Goal: Ask a question

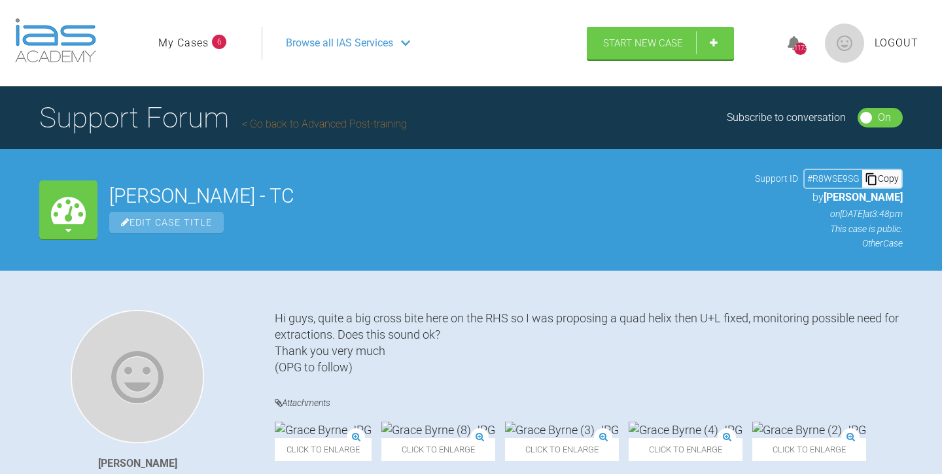
click at [183, 44] on link "My Cases" at bounding box center [183, 43] width 50 height 17
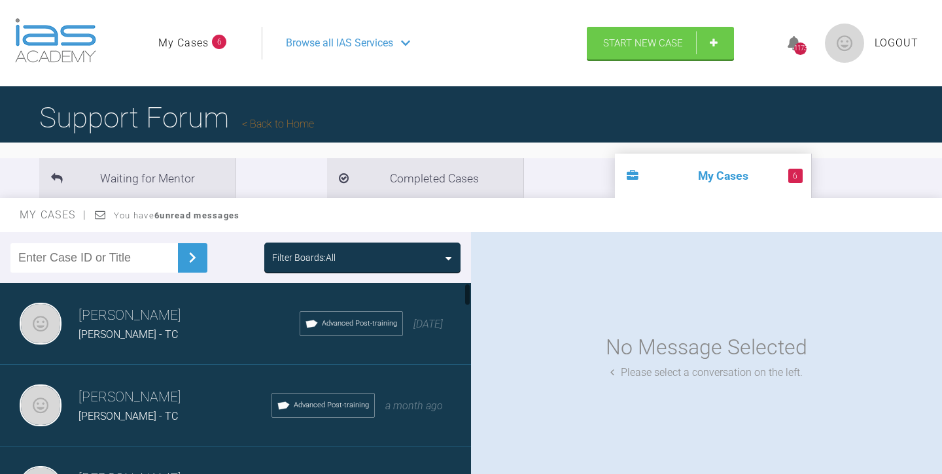
click at [232, 319] on h3 "[PERSON_NAME]" at bounding box center [189, 316] width 221 height 22
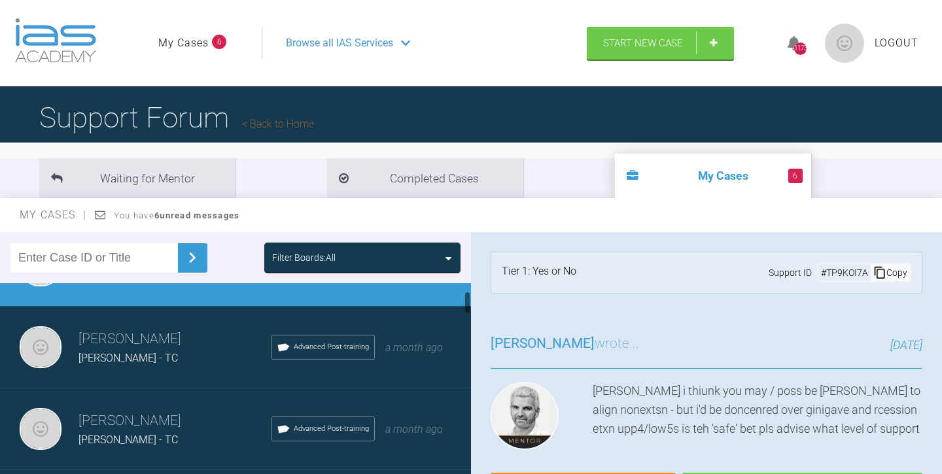
scroll to position [72, 0]
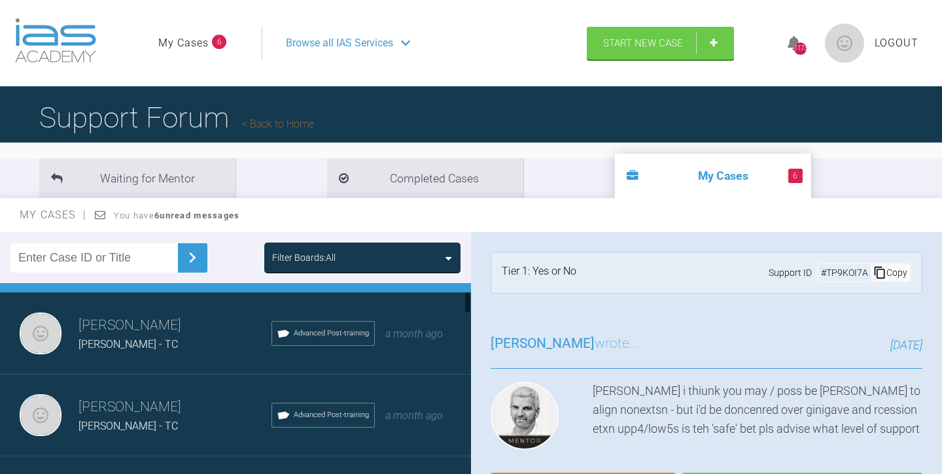
click at [210, 351] on div "[PERSON_NAME] - TC" at bounding box center [175, 344] width 193 height 17
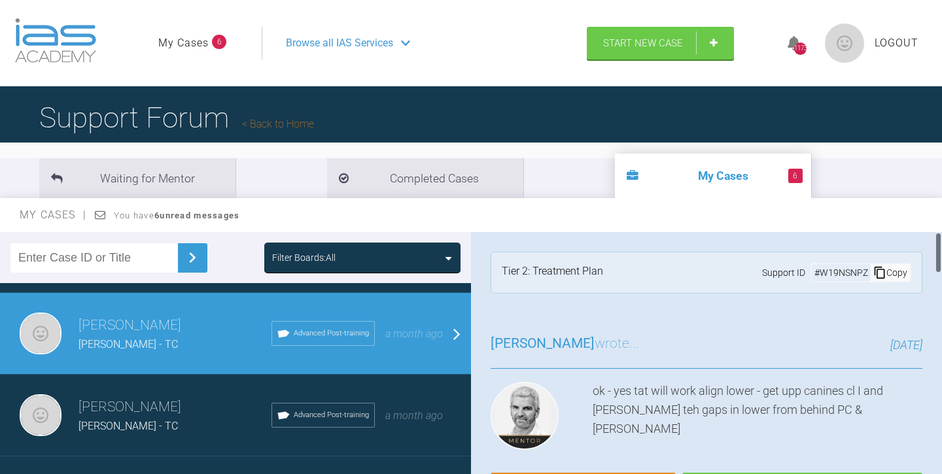
scroll to position [0, 0]
click at [176, 428] on div "[PERSON_NAME] - TC" at bounding box center [175, 426] width 193 height 17
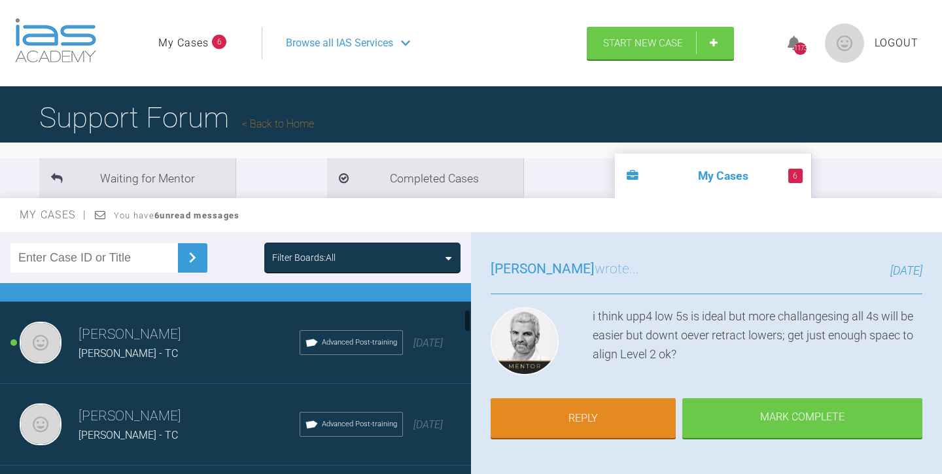
scroll to position [228, 0]
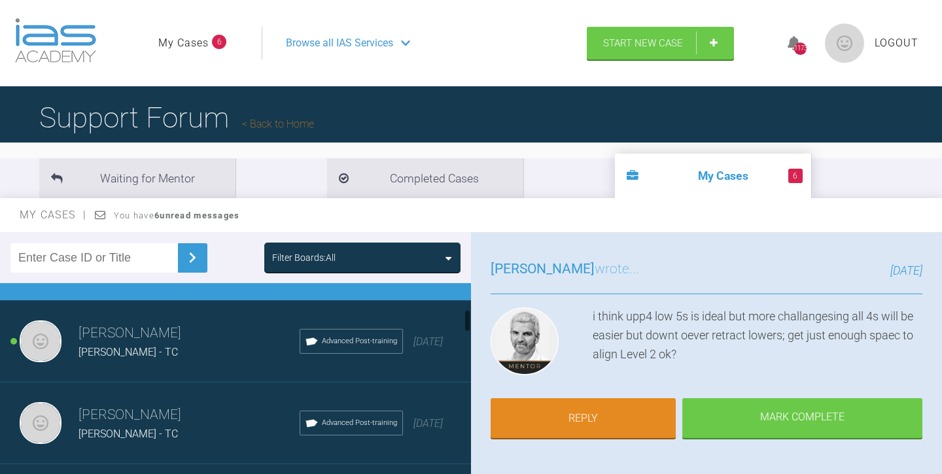
click at [200, 358] on div "[PERSON_NAME] - TC" at bounding box center [189, 352] width 221 height 17
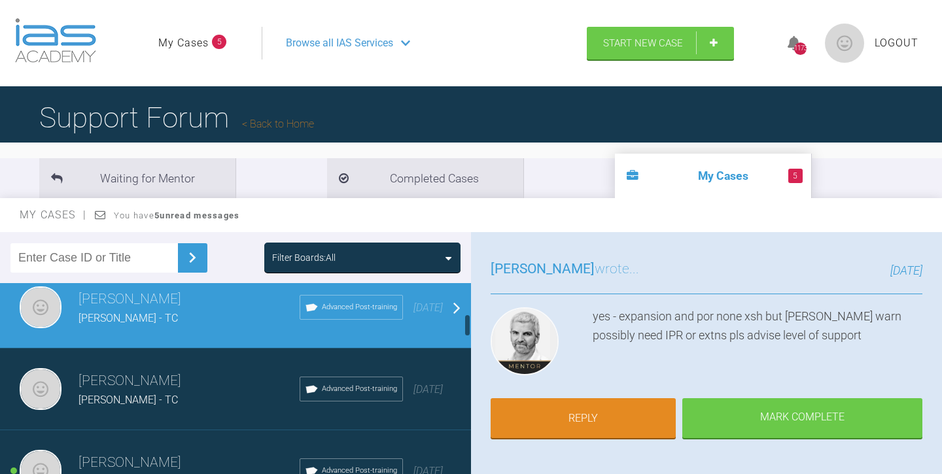
scroll to position [266, 0]
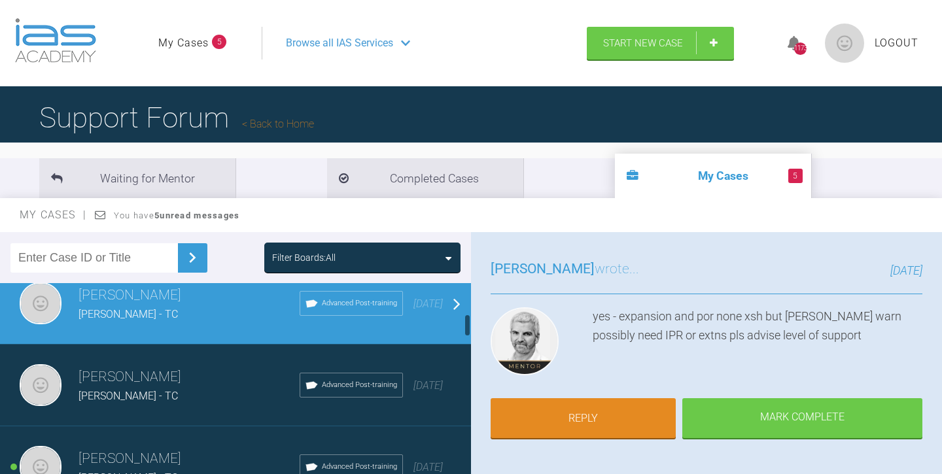
click at [190, 385] on h3 "[PERSON_NAME]" at bounding box center [189, 377] width 221 height 22
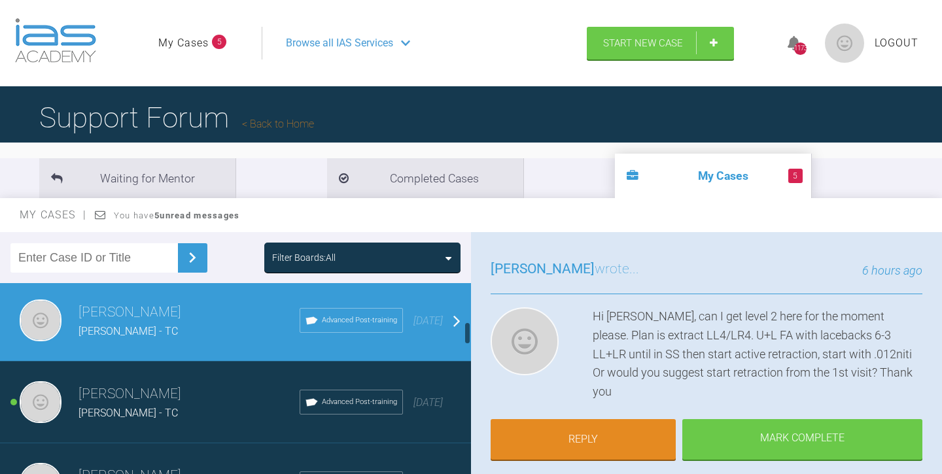
scroll to position [332, 0]
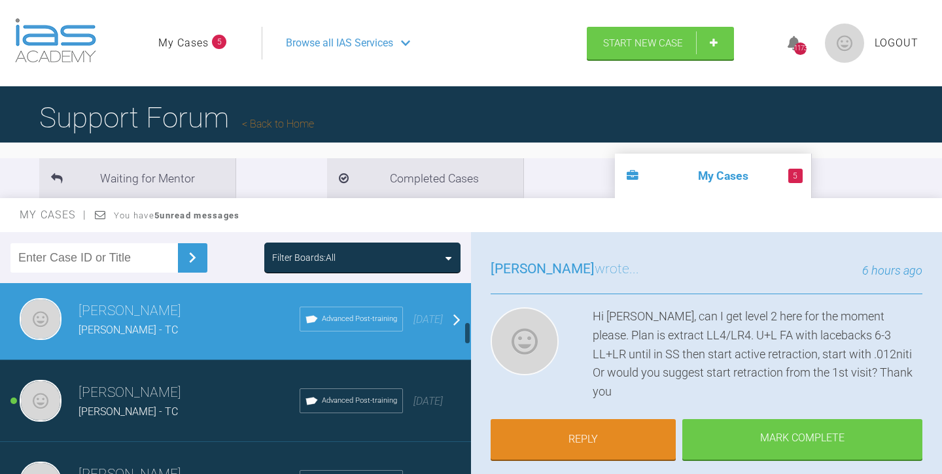
click at [182, 395] on h3 "[PERSON_NAME]" at bounding box center [189, 393] width 221 height 22
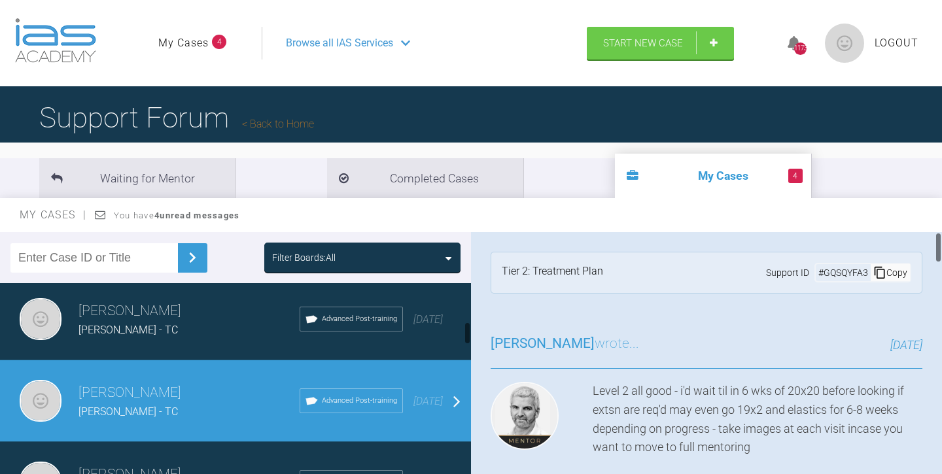
scroll to position [0, 0]
click at [637, 37] on link "Start New Case" at bounding box center [660, 44] width 147 height 33
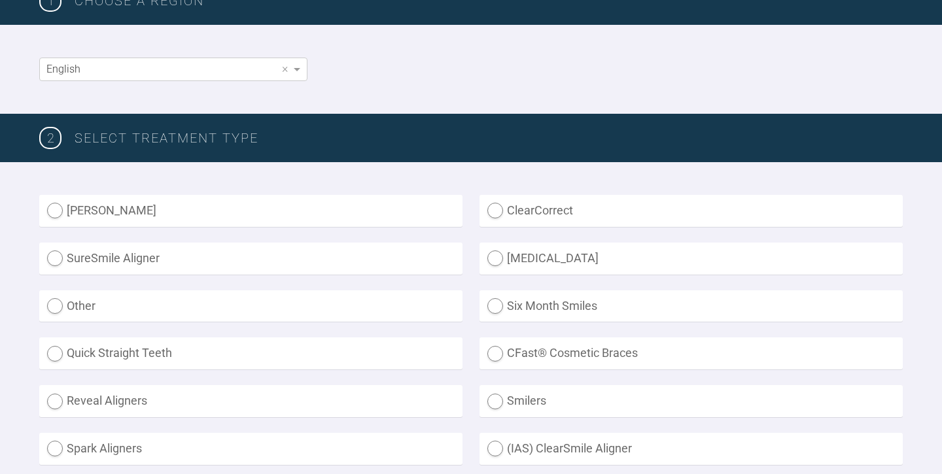
scroll to position [227, 0]
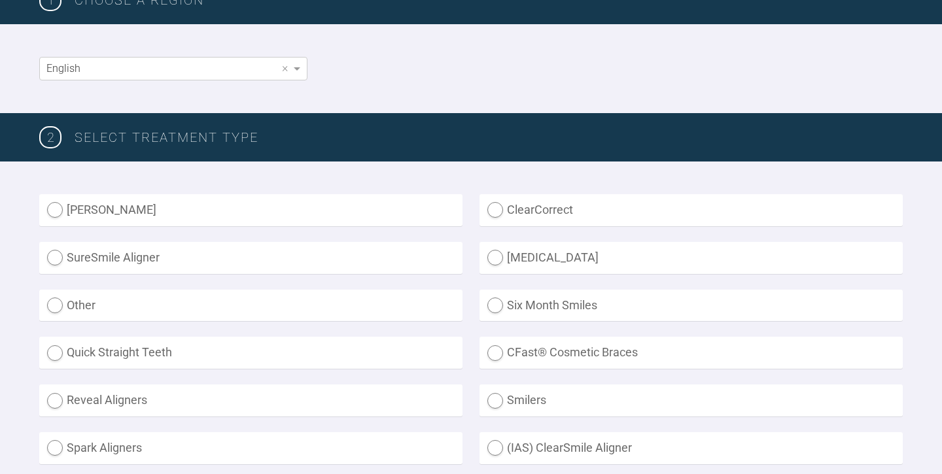
click at [57, 304] on label "Other" at bounding box center [250, 306] width 423 height 32
radio input "true"
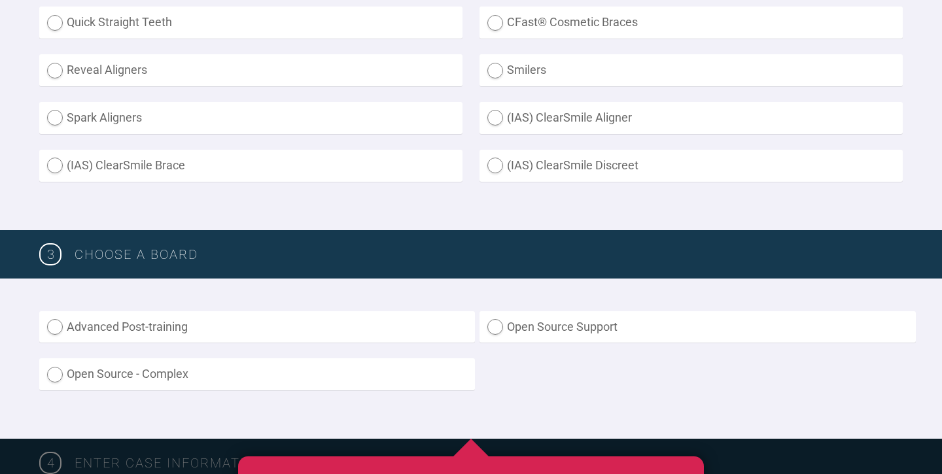
scroll to position [561, 0]
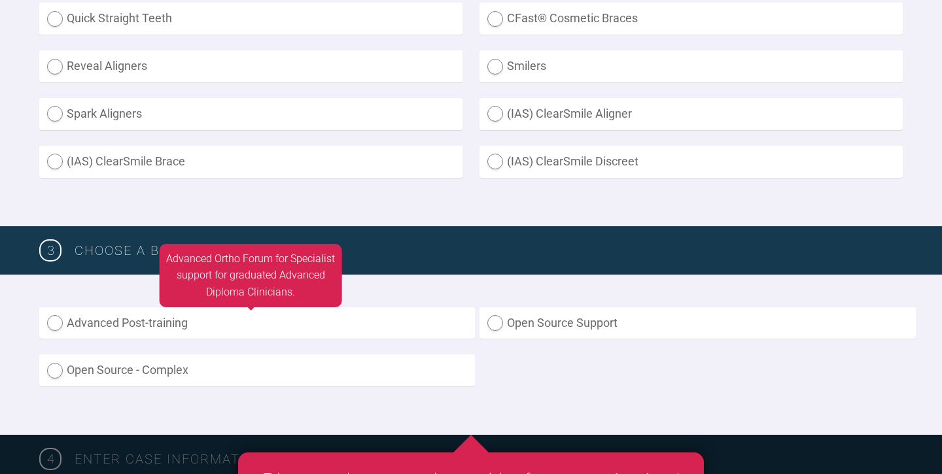
click at [59, 316] on label "Advanced Post-training" at bounding box center [257, 324] width 436 height 32
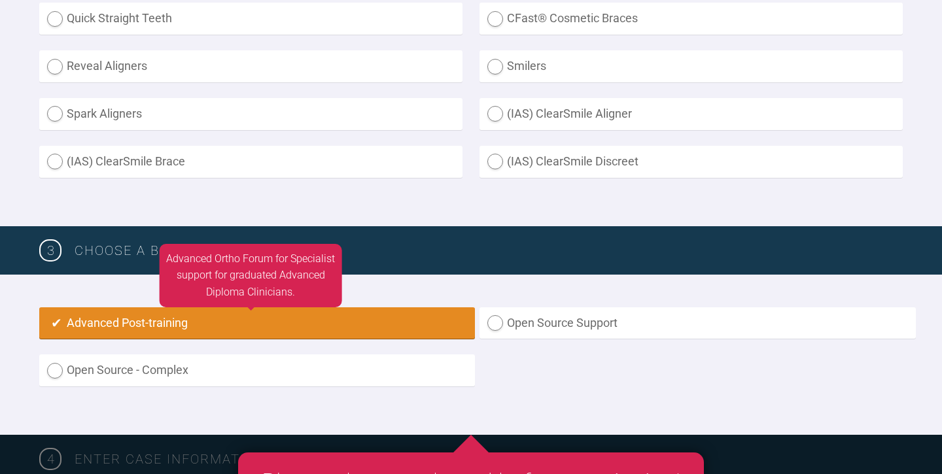
radio input "true"
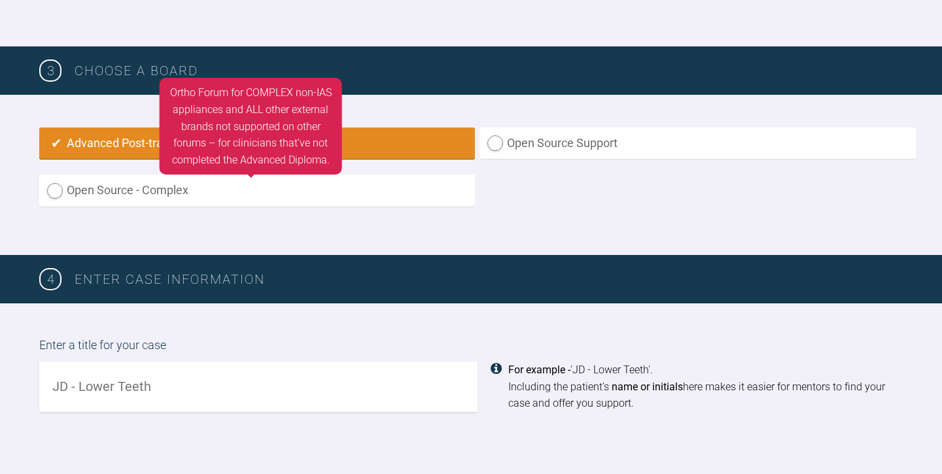
scroll to position [745, 0]
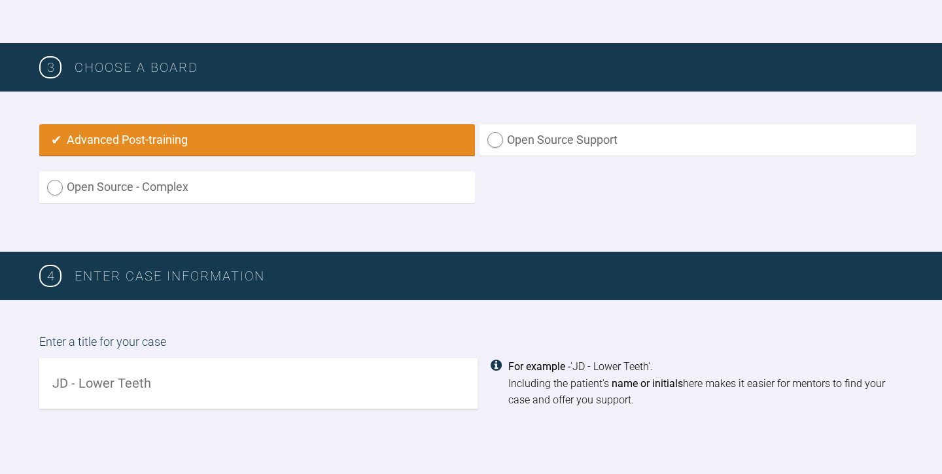
click at [103, 381] on input "text" at bounding box center [258, 384] width 438 height 50
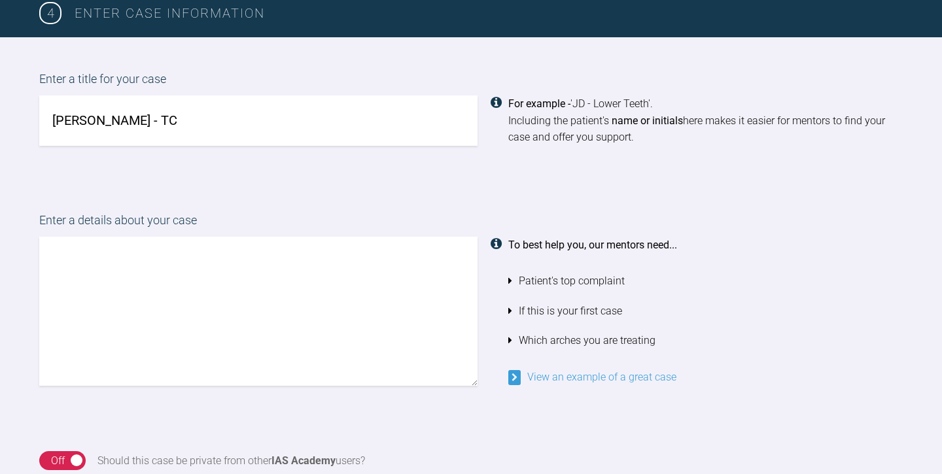
scroll to position [1011, 0]
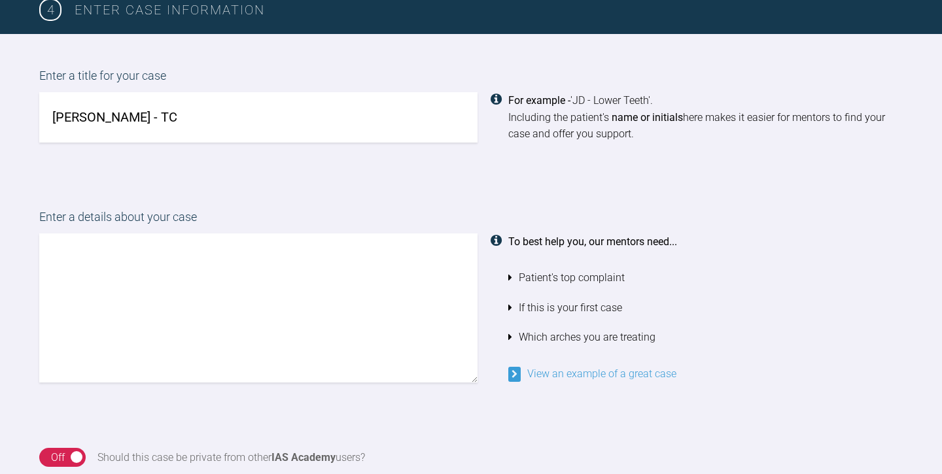
type input "Alex Walshe - TC"
click at [64, 240] on textarea at bounding box center [258, 308] width 438 height 149
click at [88, 247] on textarea "Hi guts, I would value your opinion here please." at bounding box center [258, 308] width 438 height 149
click at [350, 257] on textarea "Hi guys, I would value your opinion here please." at bounding box center [258, 308] width 438 height 149
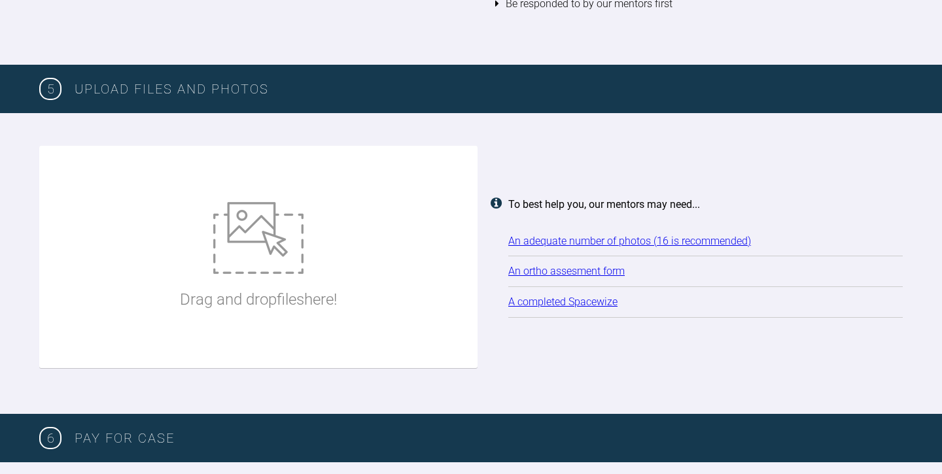
scroll to position [1619, 0]
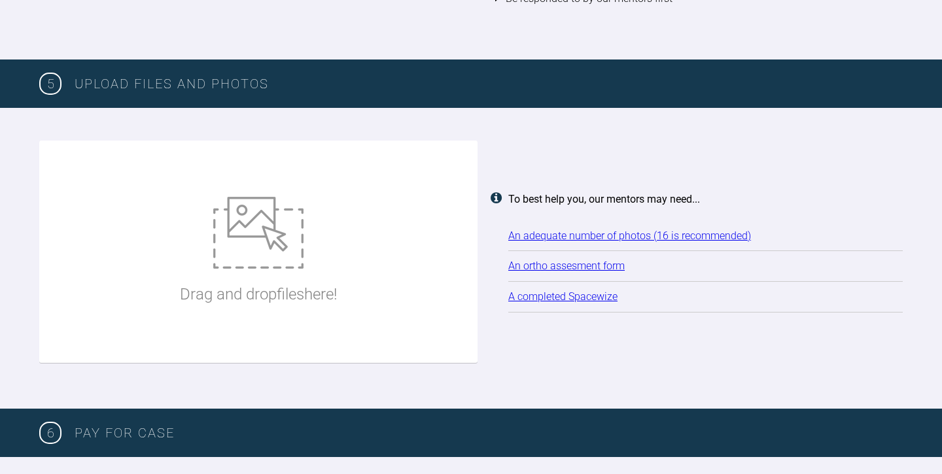
type textarea "Hi guys, I would value your opinion here please. Would you agree with extractio…"
click at [256, 217] on img at bounding box center [258, 233] width 90 height 72
type input "C:\fakepath\Alex Walsh (2).JPG"
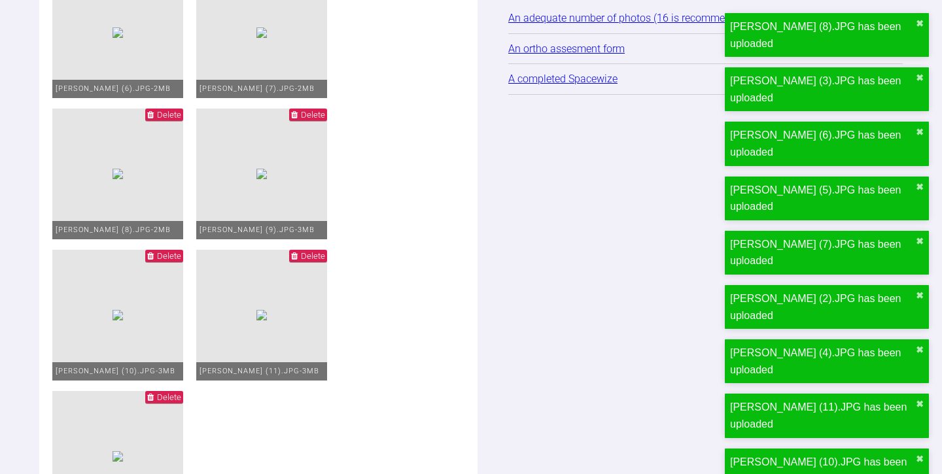
scroll to position [2240, 0]
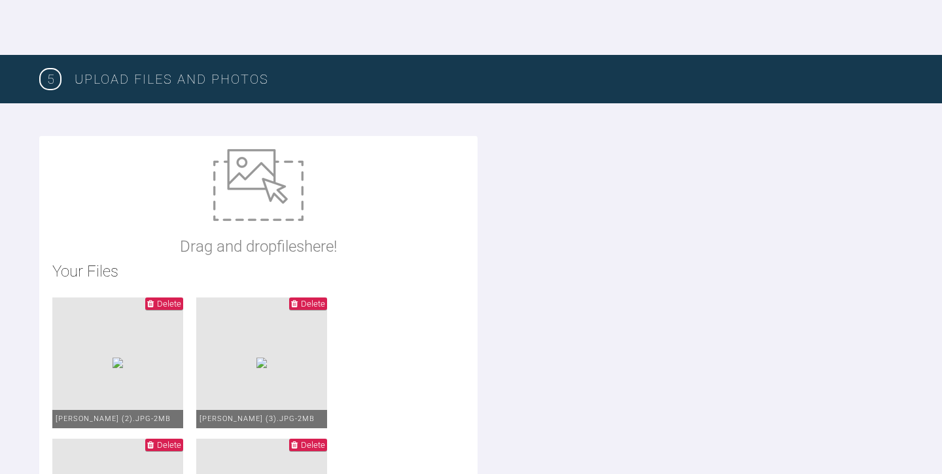
scroll to position [1592, 0]
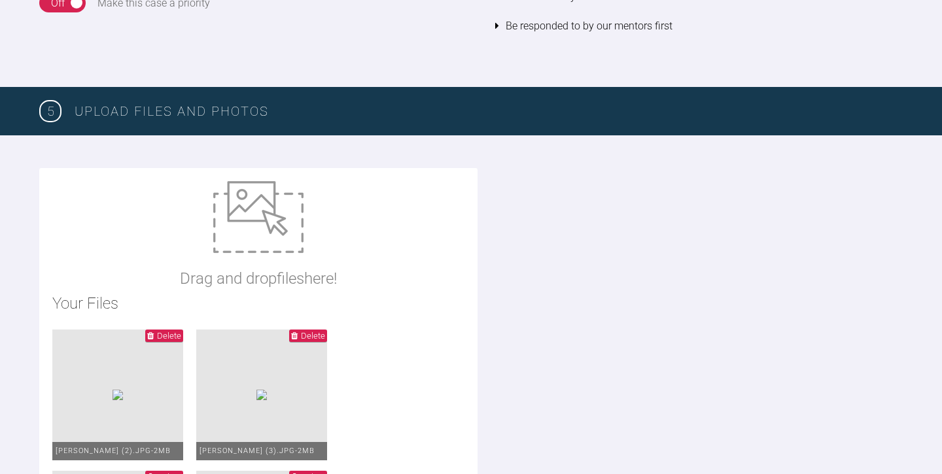
click at [277, 220] on img at bounding box center [258, 217] width 90 height 72
type input "C:\fakepath\Alex Walshe ORTHODONTIC ASSESSMENT.docx"
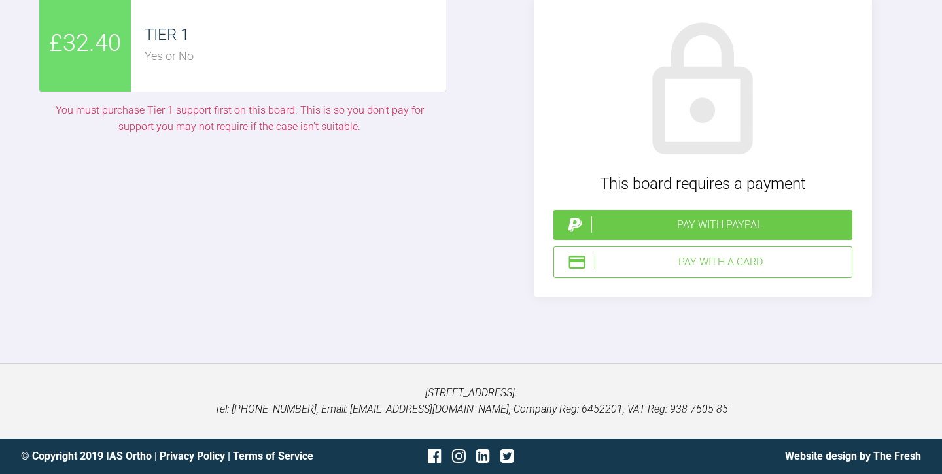
scroll to position [3004, 0]
click at [692, 271] on div "Pay with a Card" at bounding box center [721, 262] width 252 height 17
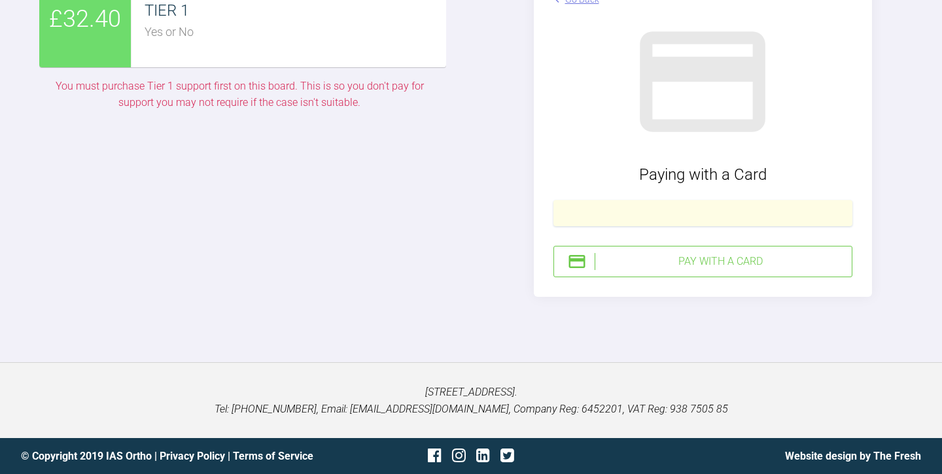
scroll to position [3144, 0]
click at [692, 270] on div "Pay with a Card" at bounding box center [721, 261] width 252 height 17
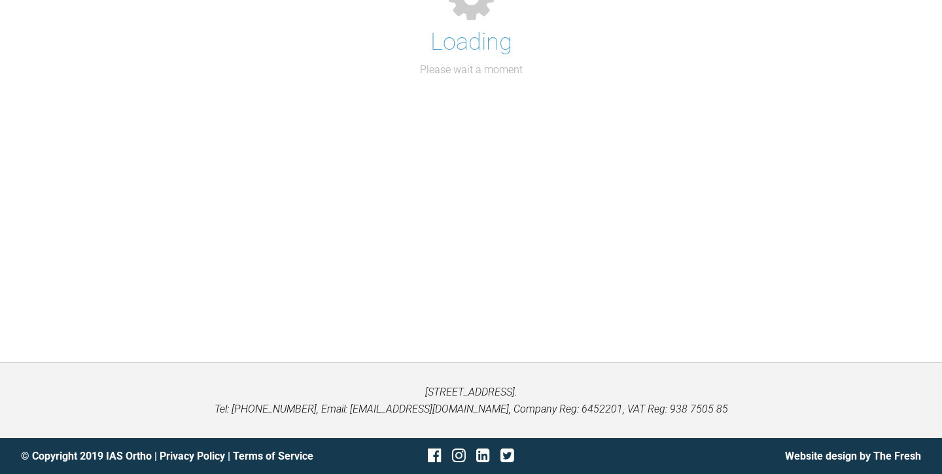
scroll to position [135, 0]
